Goal: Task Accomplishment & Management: Complete application form

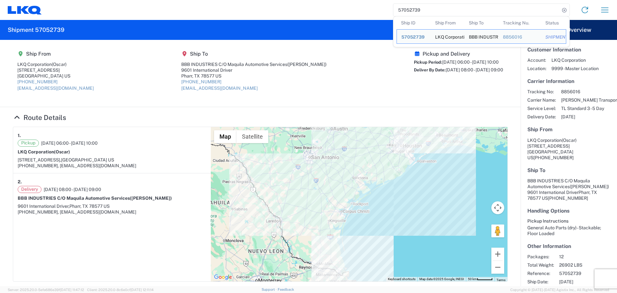
click at [428, 14] on input "57052739" at bounding box center [477, 10] width 167 height 12
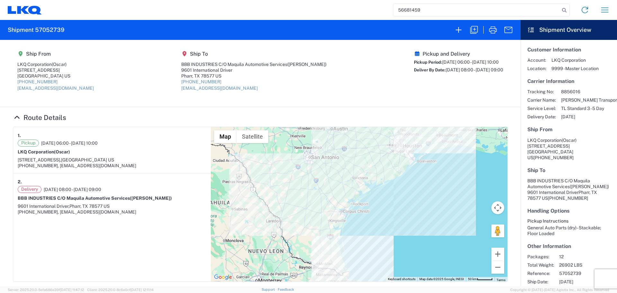
type input "56681459"
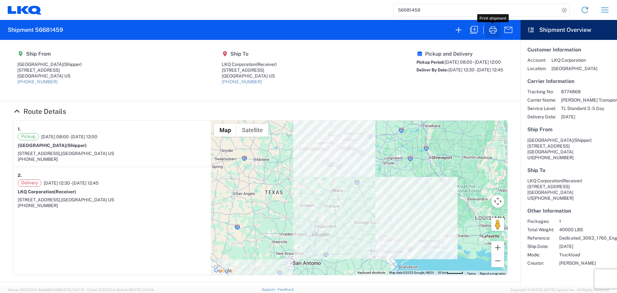
click at [494, 31] on icon "button" at bounding box center [493, 29] width 8 height 7
click at [415, 14] on input "56681459" at bounding box center [477, 10] width 167 height 12
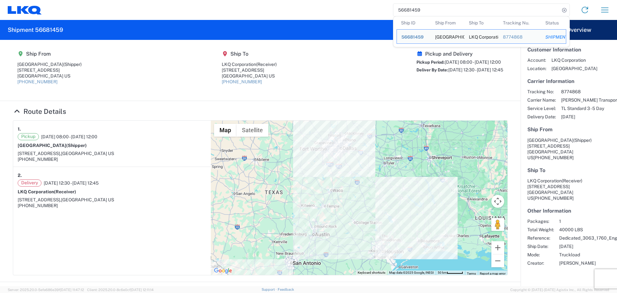
click at [415, 14] on input "56681459" at bounding box center [477, 10] width 167 height 12
click at [611, 15] on button "button" at bounding box center [604, 9] width 15 height 15
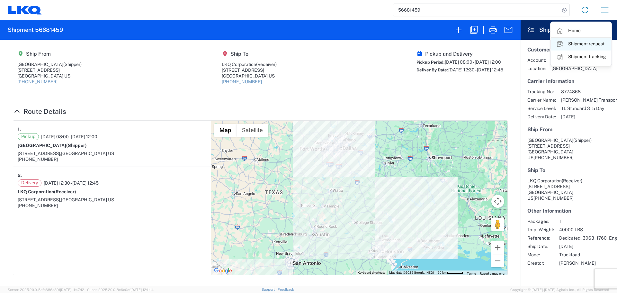
click at [587, 46] on link "Shipment request" at bounding box center [581, 44] width 60 height 13
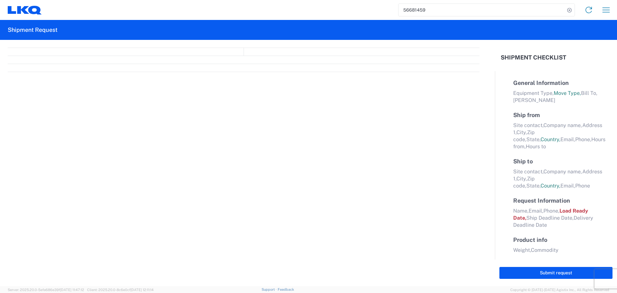
select select "FULL"
select select "LBS"
select select "IN"
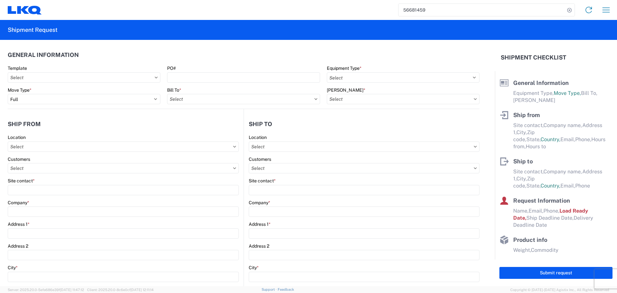
click at [412, 11] on input "56681459" at bounding box center [482, 10] width 167 height 12
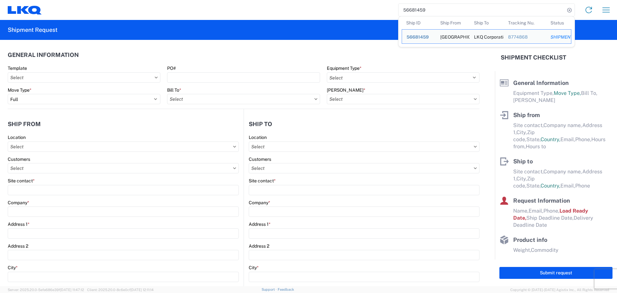
click at [412, 11] on input "56681459" at bounding box center [482, 10] width 167 height 12
paste input "7010516"
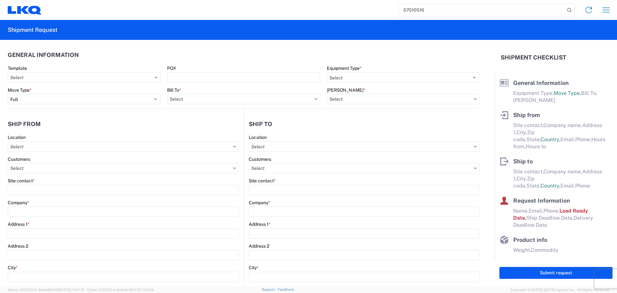
type input "57010516"
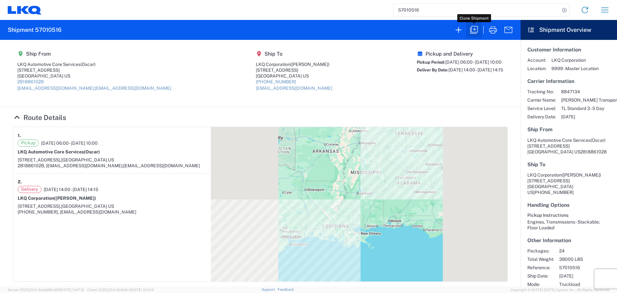
click at [472, 32] on icon "button" at bounding box center [474, 30] width 10 height 10
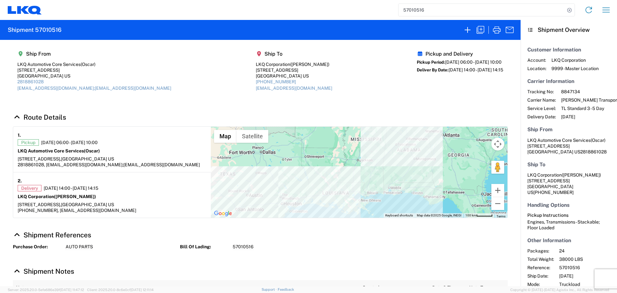
select select "FULL"
select select "US"
select select "LBS"
select select "IN"
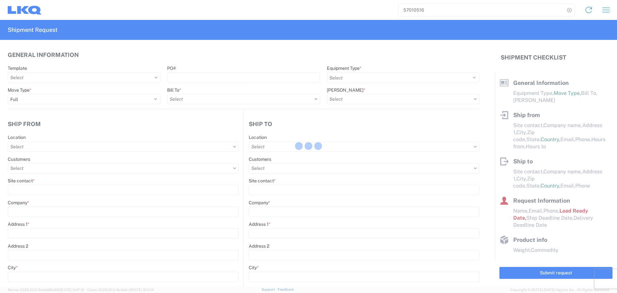
select select "STDV"
type input "Oscar"
type input "LKQ Automotive Core Services"
type input "1714 West Mount Houston Rd"
type input "Houston"
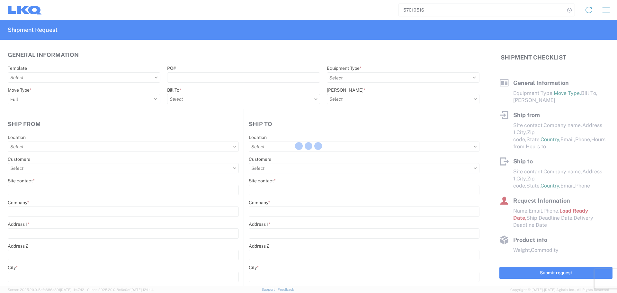
type input "77038"
type input "oxdavila@lkqcorp.com;acgarcia@lkqcorp.com"
type input "2818861028"
type input "06:00:00"
type input "10:00:00"
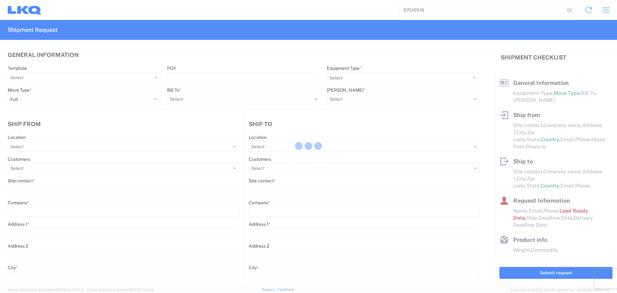
select select
type input "Brian Schmidt"
type input "LKQ Corporation"
type input "32 Dart Rd"
type input "Newnan"
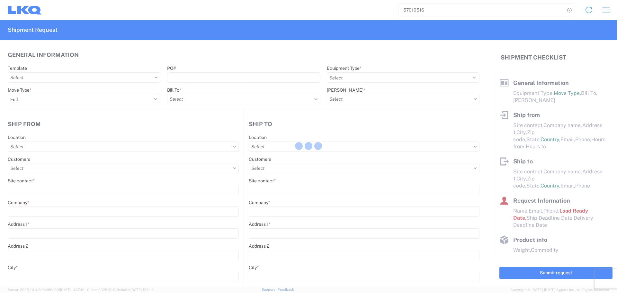
type input "30265"
type input "jbschmidt@lkqcorp.com"
type input "678-854-9960"
type input "14:00:00"
type input "14:15:00"
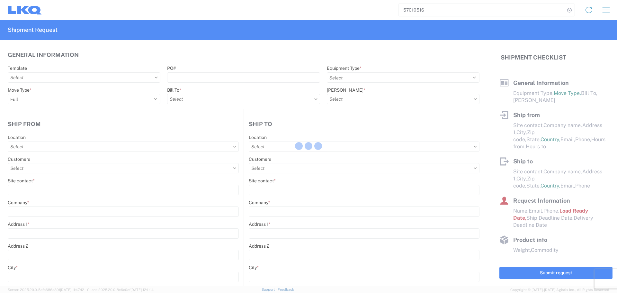
select select
type input "Oscar"
type input "oxdavila@lkqcorp.com"
type input "2818861028"
type input "2025-10-03"
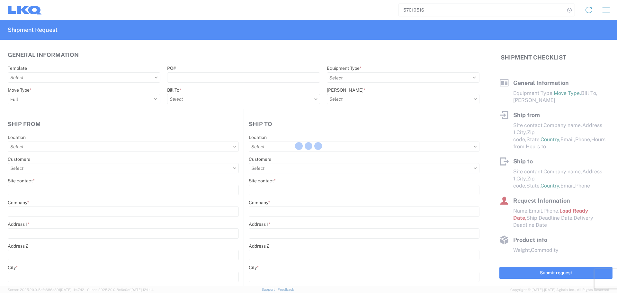
type input "2025-10-03"
type input "2025-10-06"
type input "38000"
type input "Engines, Transmissions"
type input "24"
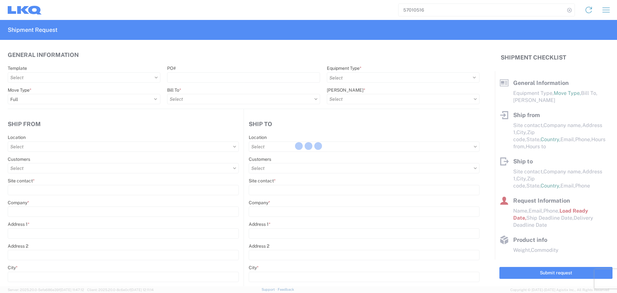
type input "0"
type input "3.33"
type input "3"
select select "FT"
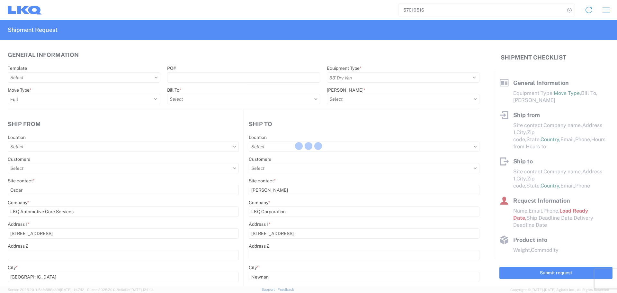
select select
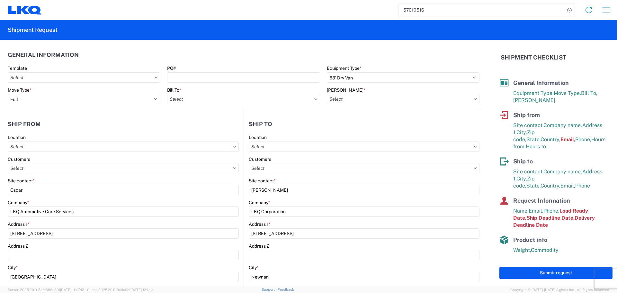
type input "1760 - LKQ Best Core"
type input "1772 - LKQ Atlanta Core Newnan"
type input "1760-1300-50180-0000 - 1760 Freight In - Cores"
type input "1760 - LKQ Best Core"
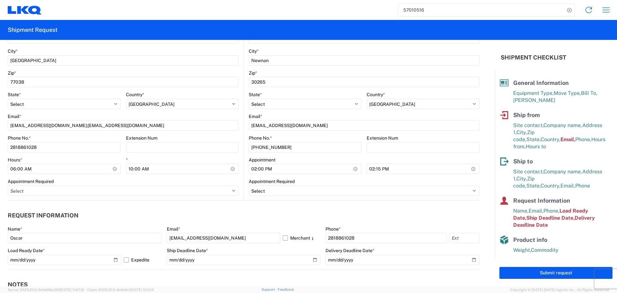
scroll to position [225, 0]
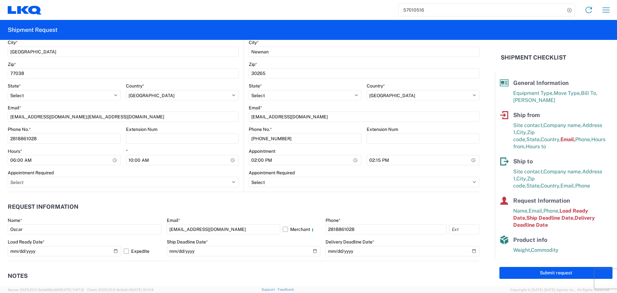
click at [348, 154] on div "Appointment" at bounding box center [305, 151] width 113 height 6
click at [348, 160] on input "14:00:00" at bounding box center [305, 160] width 113 height 10
click at [351, 160] on input "14:00:00" at bounding box center [305, 160] width 113 height 10
type input "08:00"
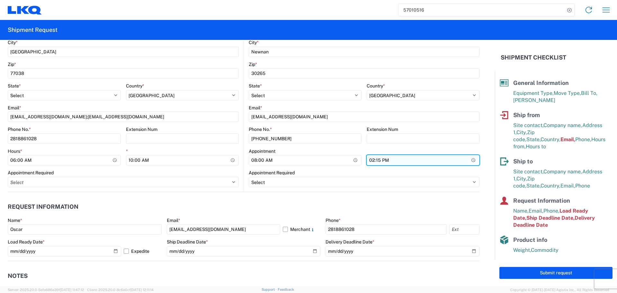
click at [472, 159] on input "14:15:00" at bounding box center [423, 160] width 113 height 10
type input "13:00"
click at [336, 172] on div "Appointment Required" at bounding box center [364, 173] width 231 height 6
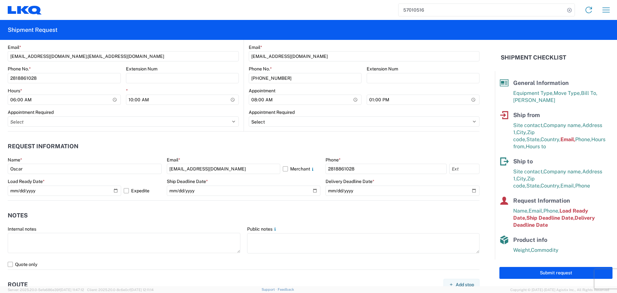
scroll to position [289, 0]
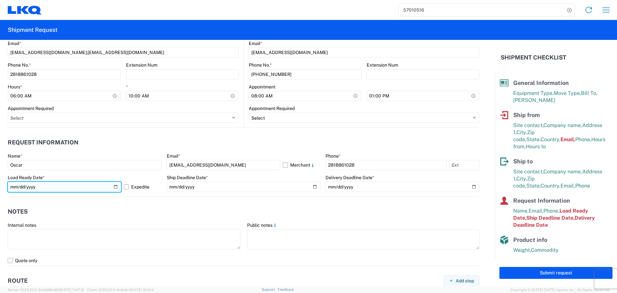
click at [115, 186] on input "2025-10-03" at bounding box center [65, 187] width 114 height 10
type input "2025-10-09"
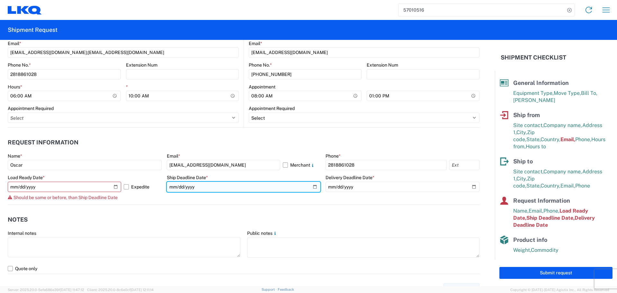
click at [315, 186] on input "2025-10-03" at bounding box center [244, 187] width 154 height 10
type input "2025-10-09"
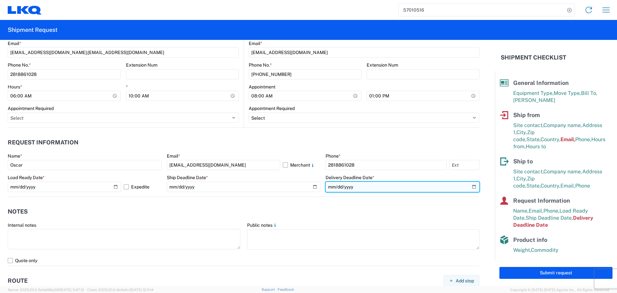
click at [471, 188] on input "2025-10-06" at bounding box center [403, 187] width 154 height 10
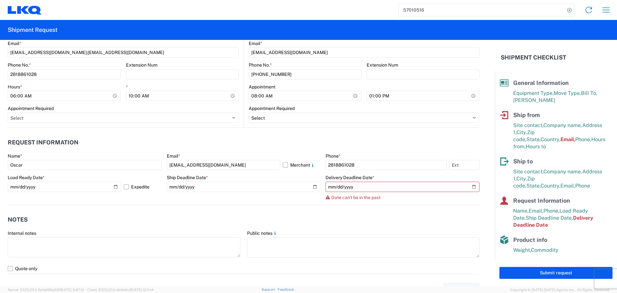
click at [456, 204] on form "General Information Template PO# Equipment Type * Select 53’ Dry Van Flatbed Dr…" at bounding box center [247, 163] width 495 height 246
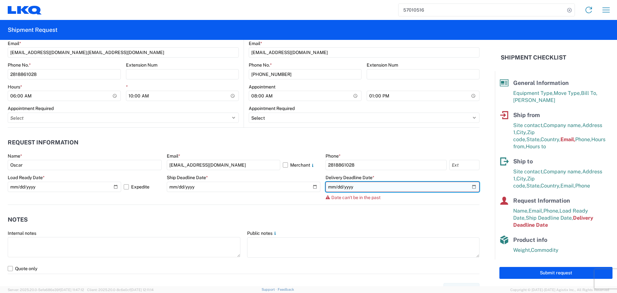
click at [466, 186] on input "2025-10-06" at bounding box center [403, 187] width 154 height 10
click at [468, 187] on input "2025-10-06" at bounding box center [403, 187] width 154 height 10
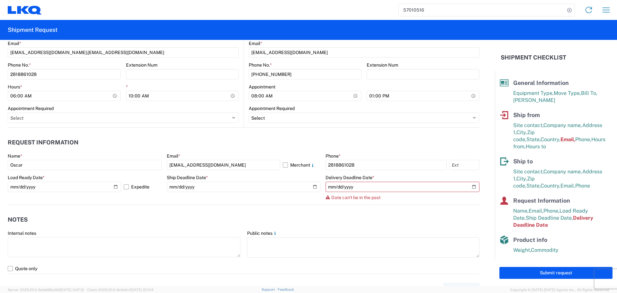
click at [206, 199] on agx-form-control-wrapper-v2 "Ship Deadline Date * 2025-10-09" at bounding box center [244, 190] width 154 height 30
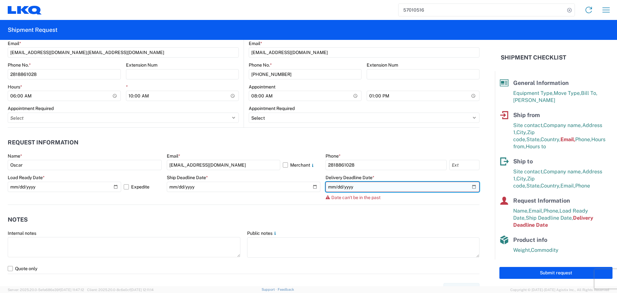
click at [467, 188] on input "2025-10-06" at bounding box center [403, 187] width 154 height 10
type input "2025-10-10"
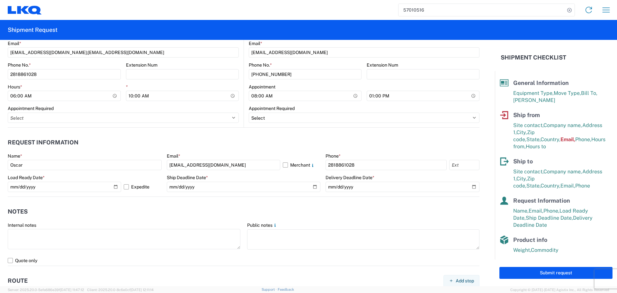
click at [211, 202] on agx-notes "Notes Internal notes Public notes Quote only" at bounding box center [244, 231] width 472 height 69
click at [244, 201] on agx-notes "Notes Internal notes Public notes Quote only" at bounding box center [244, 231] width 472 height 69
click at [157, 213] on header "Notes" at bounding box center [244, 212] width 472 height 14
click at [205, 207] on header "Notes" at bounding box center [244, 212] width 472 height 14
drag, startPoint x: 259, startPoint y: 151, endPoint x: 267, endPoint y: 155, distance: 9.2
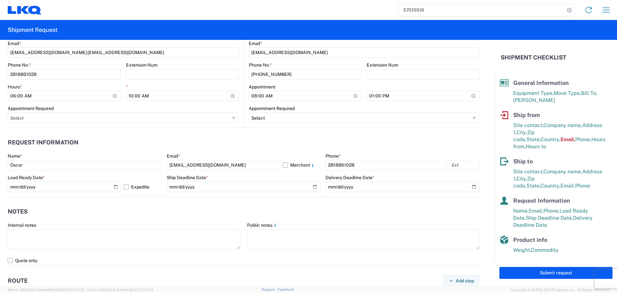
click at [259, 151] on agx-form-section "Request Information Name * Oscar Email * oxdavila@lkqcorp.com Merchant Phone * …" at bounding box center [244, 165] width 472 height 61
click at [178, 214] on header "Notes" at bounding box center [244, 212] width 472 height 14
click at [173, 214] on header "Notes" at bounding box center [244, 212] width 472 height 14
click at [190, 206] on header "Notes" at bounding box center [244, 212] width 472 height 14
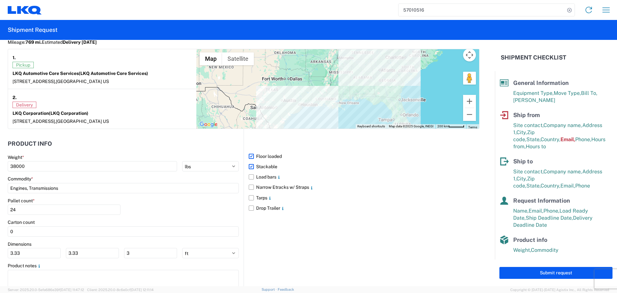
scroll to position [563, 0]
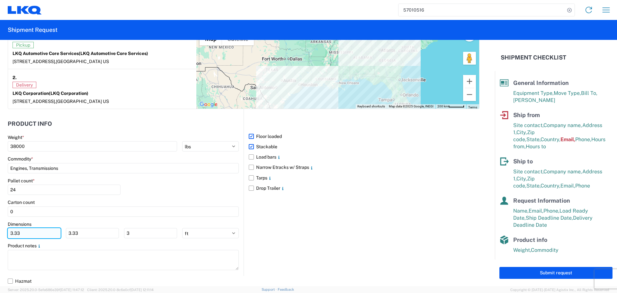
click at [39, 237] on input "3.33" at bounding box center [34, 233] width 53 height 10
type input "3"
type input "40"
click at [79, 231] on input "3.33" at bounding box center [92, 233] width 53 height 10
type input "3"
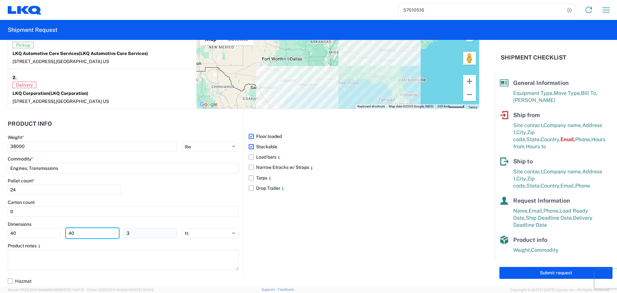
type input "40"
click at [144, 235] on input "3" at bounding box center [150, 233] width 53 height 10
type input "36"
click at [145, 192] on div "Pallet count * 24" at bounding box center [123, 189] width 231 height 22
click at [176, 189] on div "Pallet count * 24" at bounding box center [123, 189] width 231 height 22
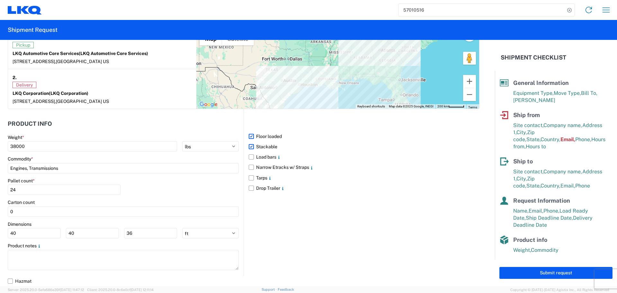
click at [166, 189] on div "Pallet count * 24" at bounding box center [123, 189] width 231 height 22
click at [156, 186] on div "Pallet count * 24" at bounding box center [123, 189] width 231 height 22
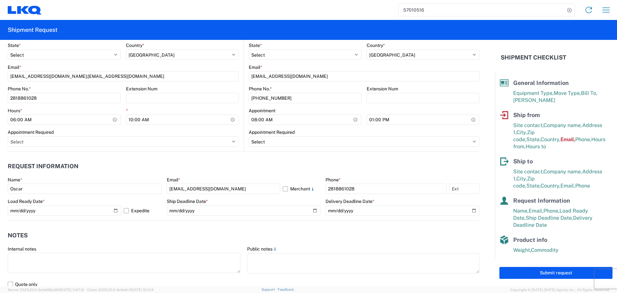
scroll to position [177, 0]
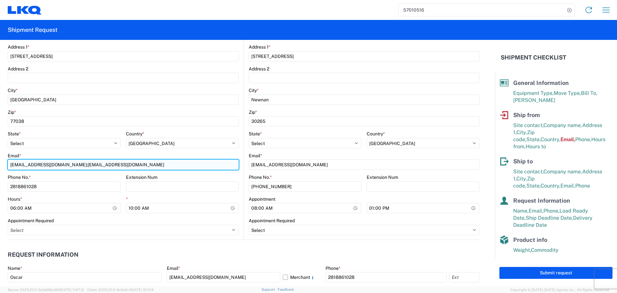
click at [60, 164] on input "oxdavila@lkqcorp.com;acgarcia@lkqcorp.com" at bounding box center [123, 164] width 231 height 10
type input "oxdavila@lkqcorp.com"
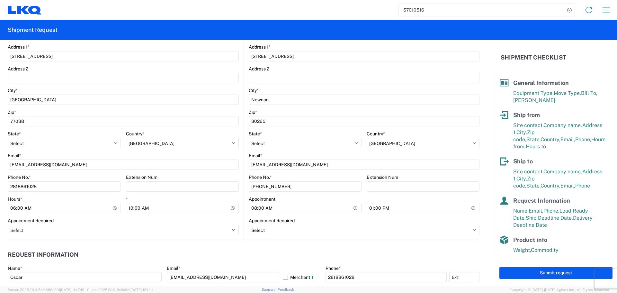
click at [214, 176] on div "Extension Num" at bounding box center [182, 177] width 113 height 6
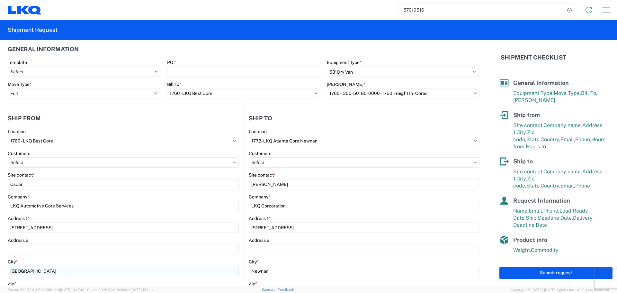
scroll to position [0, 0]
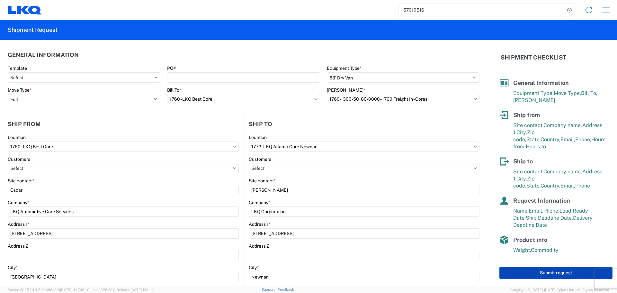
drag, startPoint x: 566, startPoint y: 270, endPoint x: 569, endPoint y: 272, distance: 4.5
click at [567, 271] on button "Submit request" at bounding box center [556, 273] width 113 height 12
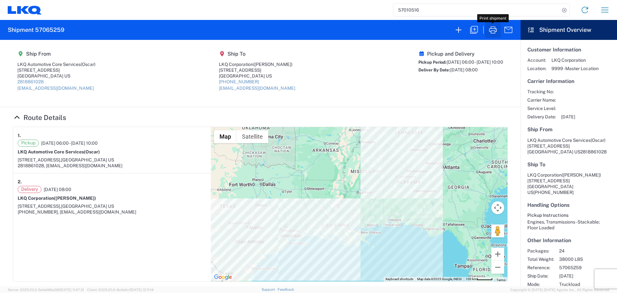
click at [492, 29] on icon "button" at bounding box center [493, 30] width 10 height 10
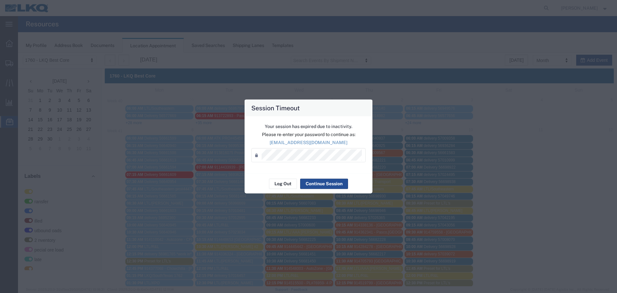
scroll to position [56, 0]
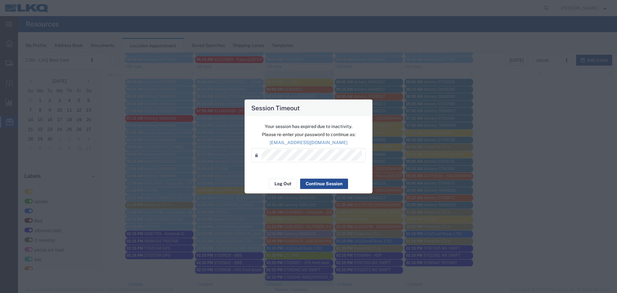
drag, startPoint x: 0, startPoint y: 153, endPoint x: 8, endPoint y: 159, distance: 9.7
click at [5, 157] on div "Session Timeout Your session has expired due to inactivity. Please re-enter you…" at bounding box center [308, 146] width 617 height 293
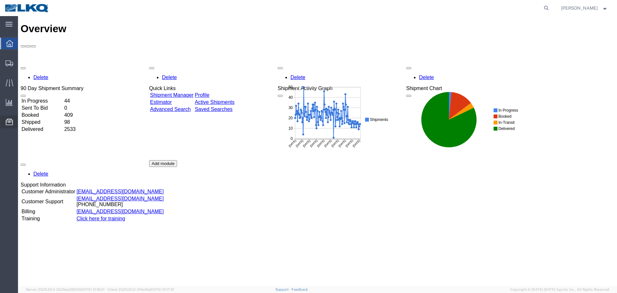
click at [0, 0] on span "Location Appointment" at bounding box center [0, 0] width 0 height 0
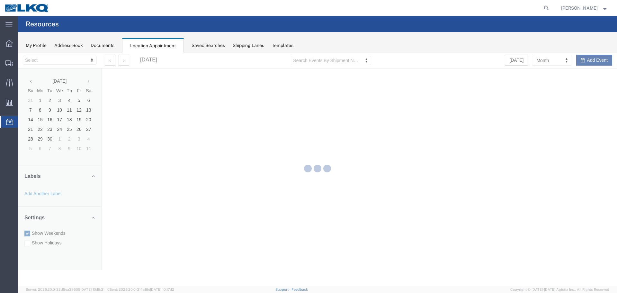
select select "27634"
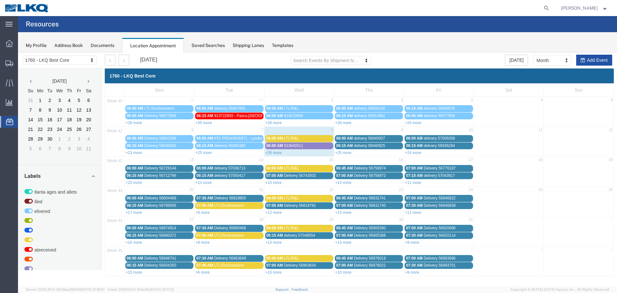
click at [594, 59] on button "Add Event" at bounding box center [595, 60] width 36 height 11
select select
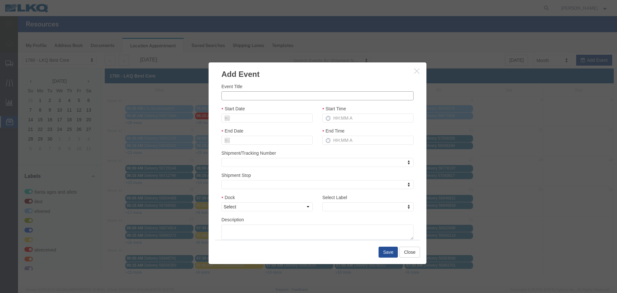
click at [316, 92] on input "Event Title" at bounding box center [318, 95] width 192 height 9
paste input "57065259"
type input "57065259 GPS"
click at [318, 88] on div "Event Title 57065259 GPS" at bounding box center [318, 91] width 192 height 17
click at [276, 120] on input "Start Date" at bounding box center [267, 118] width 91 height 9
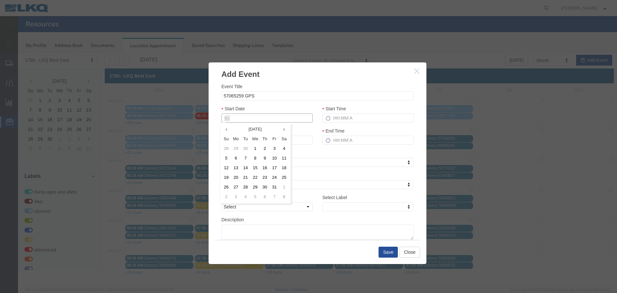
click at [259, 117] on input "Start Date" at bounding box center [267, 118] width 91 height 9
type input "10"
type input "10/08/2025"
type input "10/9+/2"
type input "10/09/2"
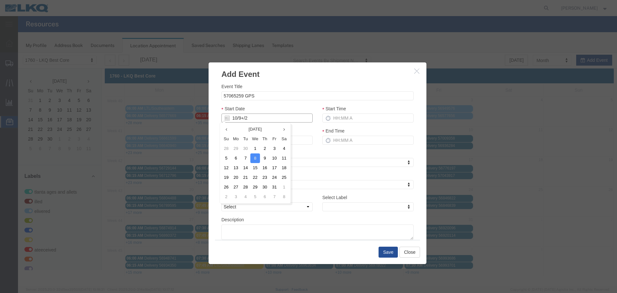
type input "10/9+/25"
type input "10/09/25"
type input "10/9+/2"
type input "10/09/2"
type input "10/9+/"
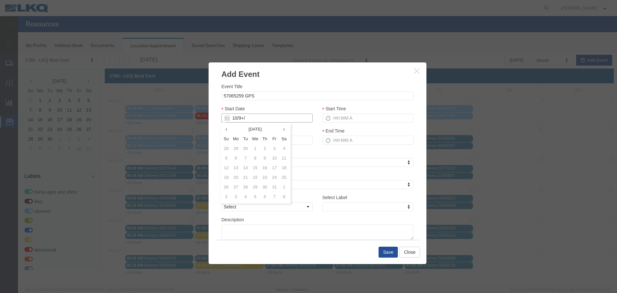
type input "10/08/2025"
type input "10/9/2"
type input "10/09/2"
type input "10/9/25"
type input "10/09/25"
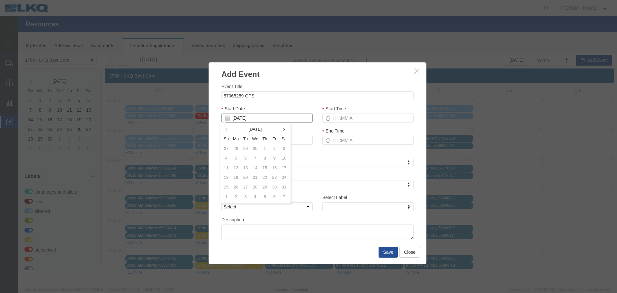
type input "10/09/25"
click at [286, 109] on div "Start Date 10/09/25" at bounding box center [267, 113] width 91 height 17
click at [356, 122] on input "Start Time" at bounding box center [368, 118] width 91 height 9
type input "2:15 PM"
click at [349, 142] on input "3:15 PM" at bounding box center [368, 140] width 91 height 9
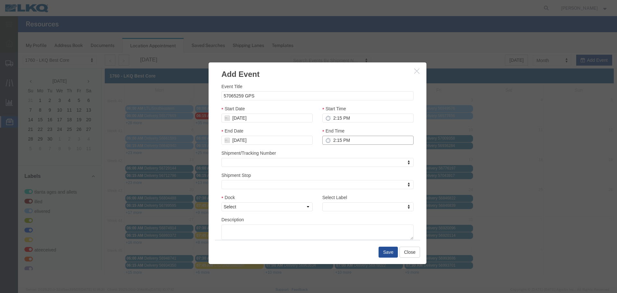
type input "2:15 PM"
click at [347, 153] on div "Shipment/Tracking Number Shipment/Tracking Number Shipment/Tracking Number" at bounding box center [318, 158] width 192 height 17
click at [305, 204] on select "Select 1760 - LKQ Best Core 1760 - Outbound Loads" at bounding box center [267, 206] width 91 height 9
select select "1"
click at [222, 202] on select "Select 1760 - LKQ Best Core 1760 - Outbound Loads" at bounding box center [267, 206] width 91 height 9
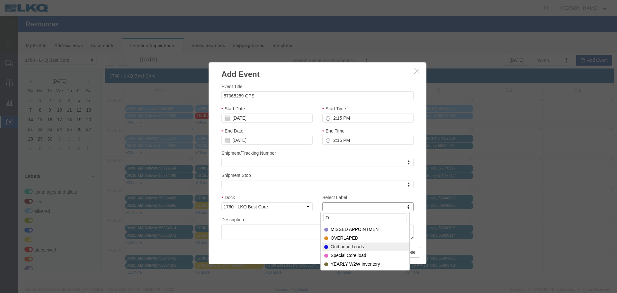
type input "O"
select select "80"
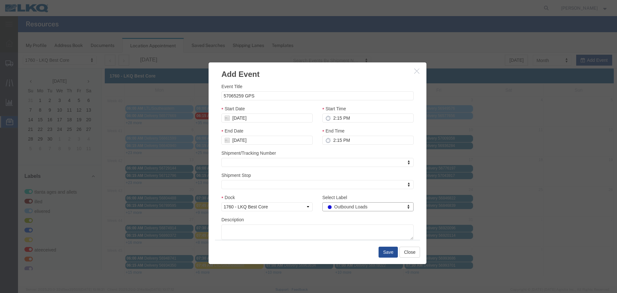
click at [334, 219] on div "Description" at bounding box center [318, 228] width 192 height 24
click at [386, 250] on button "Save" at bounding box center [388, 252] width 19 height 11
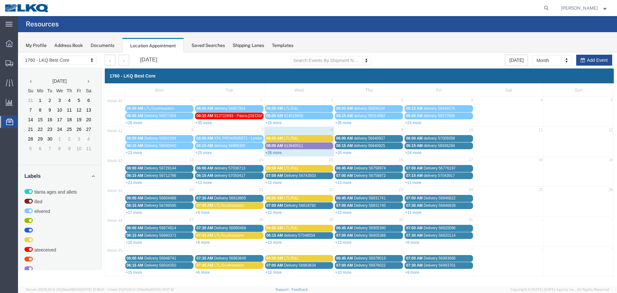
click at [281, 155] on link "+26 more" at bounding box center [274, 152] width 16 height 5
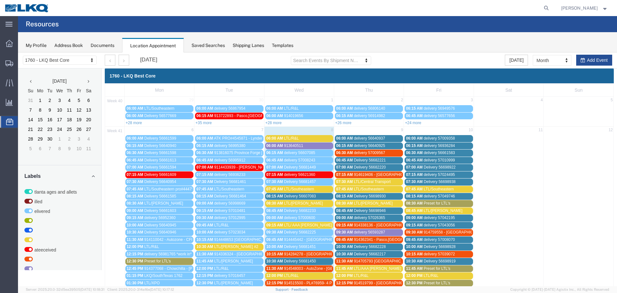
click at [296, 137] on span "LTL/R&L" at bounding box center [291, 138] width 15 height 5
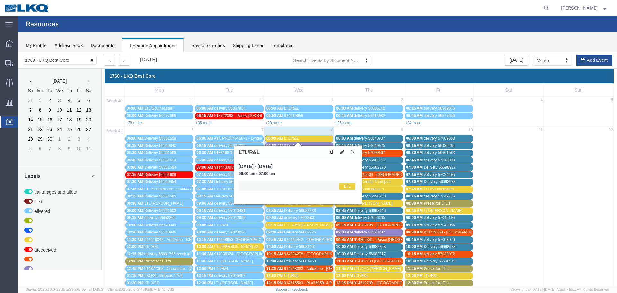
click at [343, 152] on icon at bounding box center [343, 152] width 4 height 5
select select "1"
select select "25"
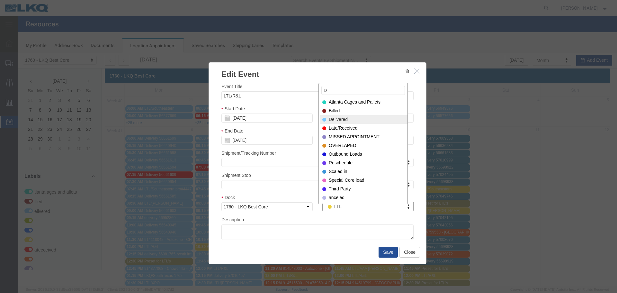
type input "D"
select select "40"
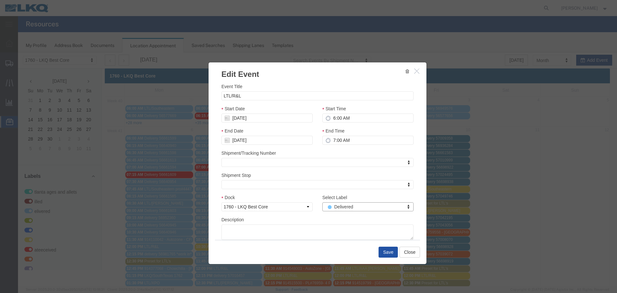
click at [392, 253] on button "Save" at bounding box center [388, 252] width 19 height 11
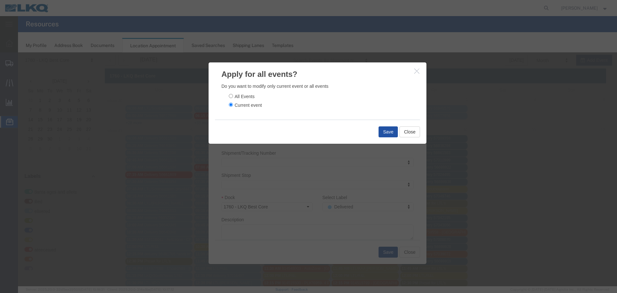
click at [384, 126] on button "Save" at bounding box center [388, 131] width 19 height 11
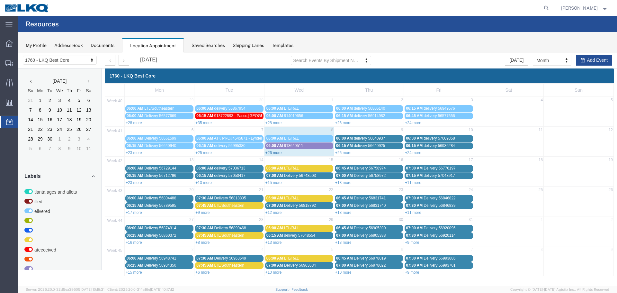
click at [280, 152] on link "+26 more" at bounding box center [274, 152] width 16 height 5
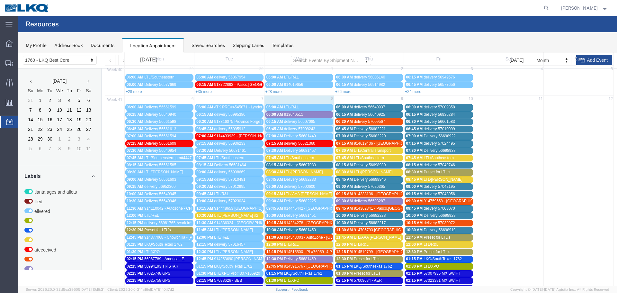
scroll to position [32, 0]
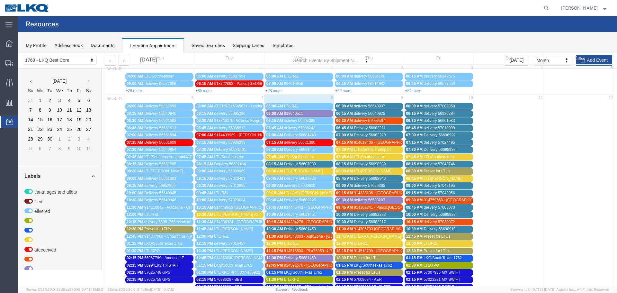
click at [293, 156] on span "LTL/Southeastern" at bounding box center [299, 157] width 30 height 5
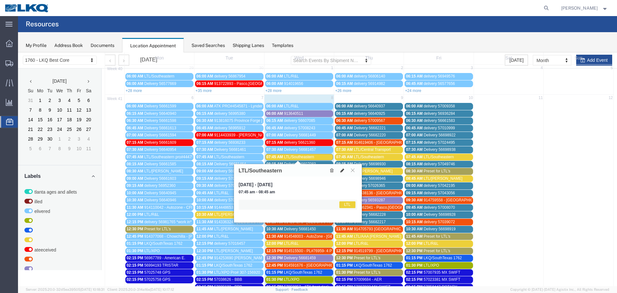
click at [344, 170] on icon at bounding box center [343, 170] width 4 height 5
select select "1"
select select "25"
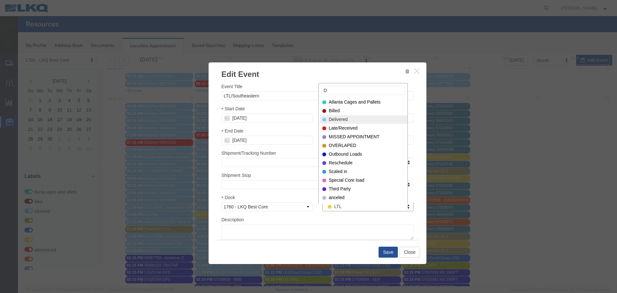
type input "D"
select select "40"
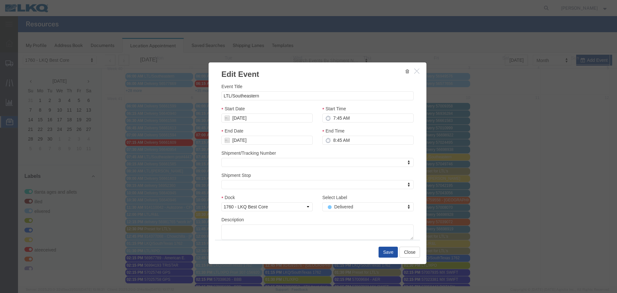
click at [387, 247] on button "Save" at bounding box center [388, 252] width 19 height 11
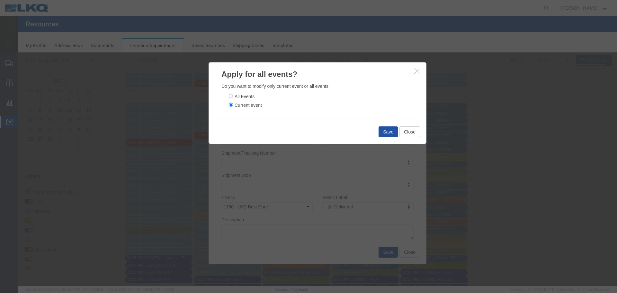
click at [388, 130] on button "Save" at bounding box center [388, 131] width 19 height 11
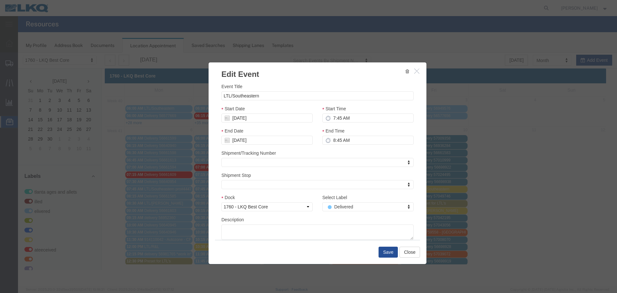
scroll to position [0, 0]
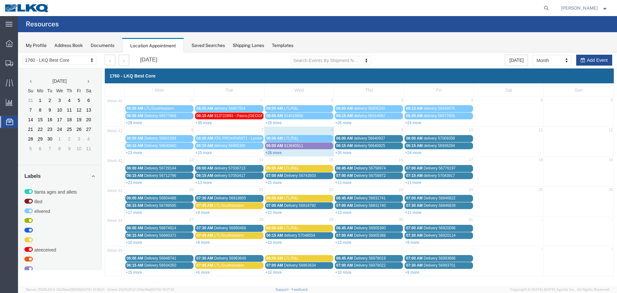
click at [278, 152] on link "+26 more" at bounding box center [274, 152] width 16 height 5
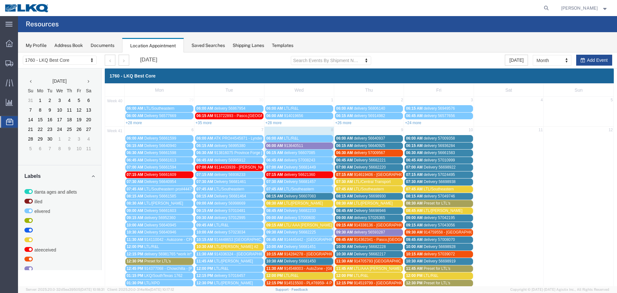
scroll to position [64, 0]
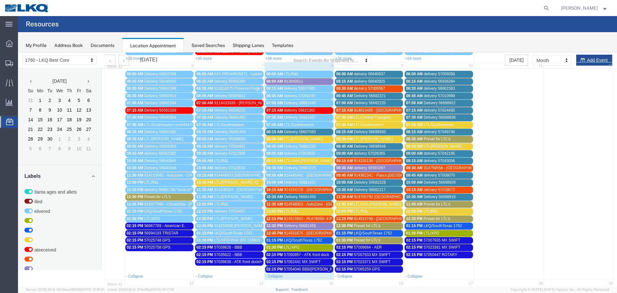
click at [290, 247] on span "LTL/XPO" at bounding box center [291, 247] width 15 height 5
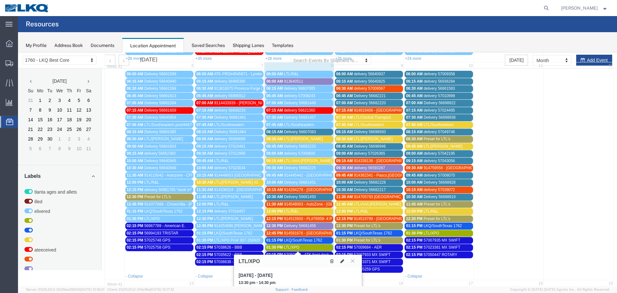
click at [341, 259] on icon at bounding box center [343, 261] width 4 height 5
select select "1"
select select "180"
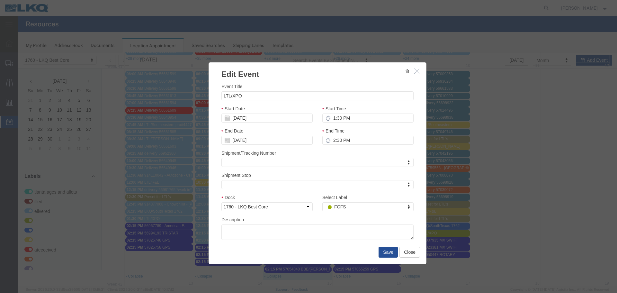
click at [336, 212] on div "Select Label FCFS Select Label Select Label Atlanta Cages and Pallets Billed De…" at bounding box center [368, 205] width 101 height 22
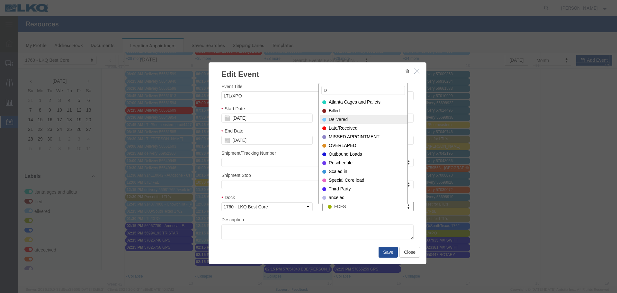
type input "D"
select select "40"
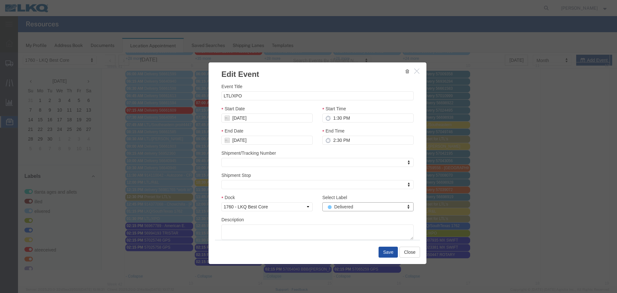
click at [383, 248] on button "Save" at bounding box center [388, 252] width 19 height 11
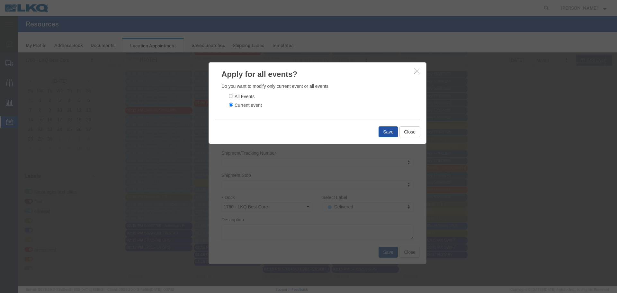
click at [383, 130] on button "Save" at bounding box center [388, 131] width 19 height 11
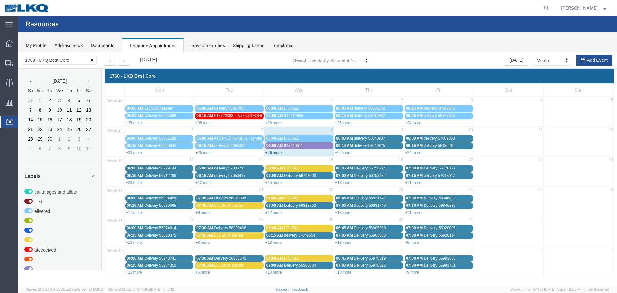
click at [278, 151] on link "+26 more" at bounding box center [274, 152] width 16 height 5
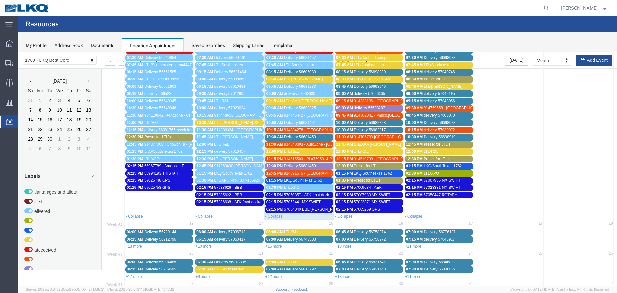
scroll to position [129, 0]
